Goal: Information Seeking & Learning: Find specific fact

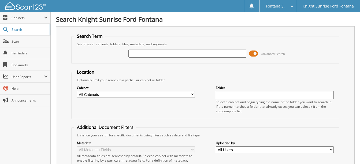
click at [142, 55] on input "text" at bounding box center [187, 54] width 118 height 8
type input "629057"
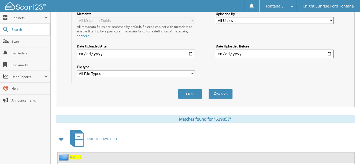
scroll to position [161, 0]
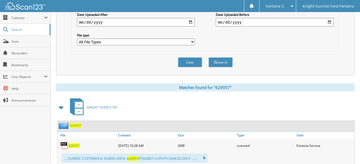
click at [77, 146] on span "629057" at bounding box center [73, 145] width 11 height 5
